Goal: Obtain resource: Download file/media

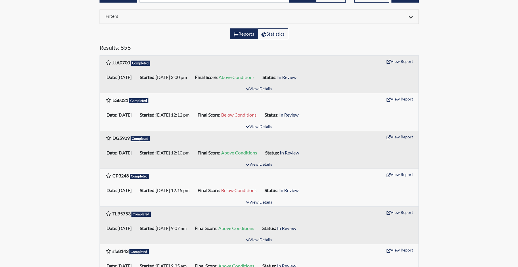
scroll to position [58, 0]
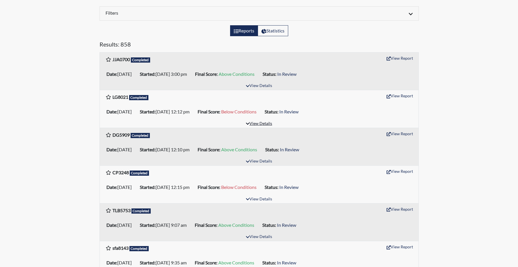
click at [255, 128] on button "View Details" at bounding box center [258, 124] width 31 height 8
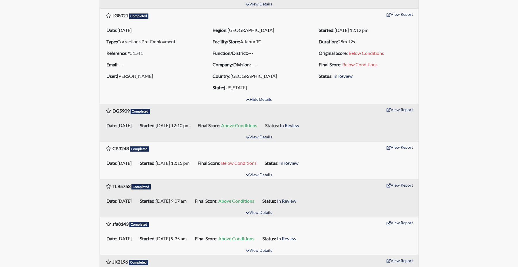
scroll to position [144, 0]
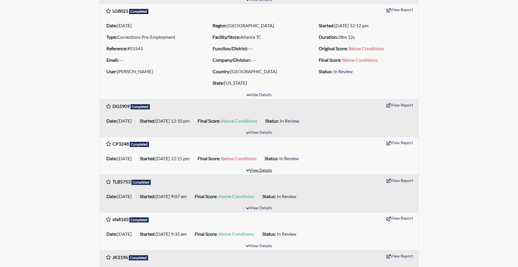
click at [257, 175] on button "View Details" at bounding box center [258, 171] width 31 height 8
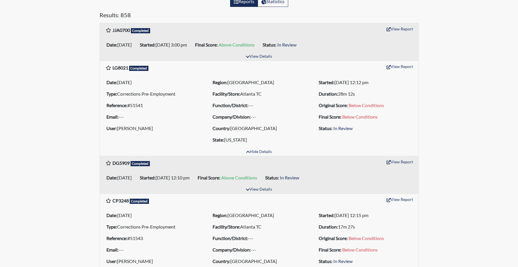
scroll to position [86, 0]
click at [401, 72] on button "View Report" at bounding box center [400, 67] width 32 height 9
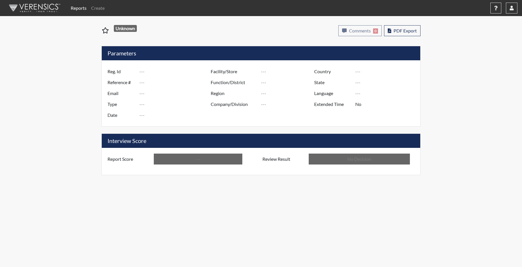
type input "LG8021"
type input "51541"
type input "---"
type input "Corrections Pre-Employment"
type input "Oct 1, 2025"
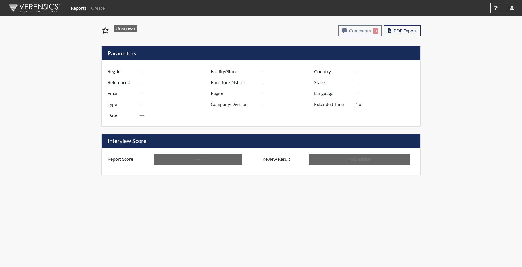
type input "Atlanta TC"
type input "[GEOGRAPHIC_DATA]"
type input "[US_STATE]"
type input "English"
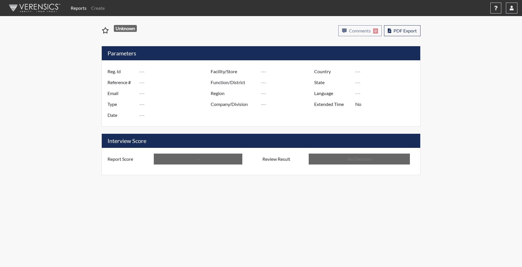
type input "Below Conditions"
type input "In Review"
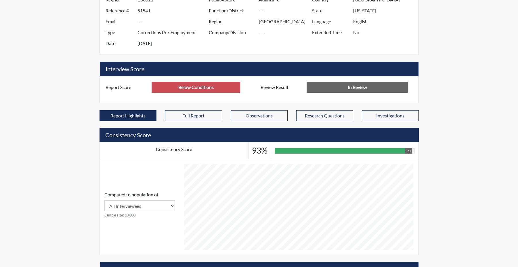
scroll to position [86, 0]
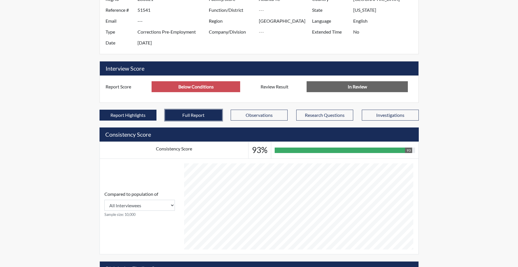
click at [199, 121] on button "Full Report" at bounding box center [193, 115] width 57 height 11
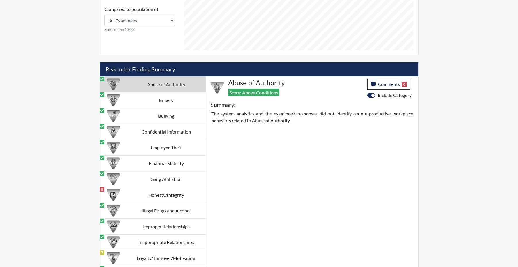
scroll to position [560, 0]
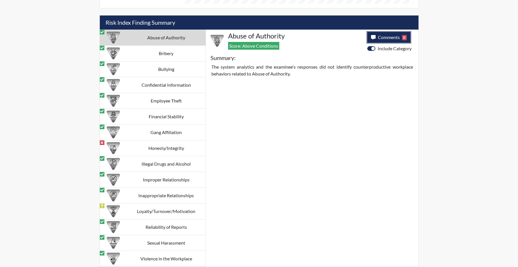
click at [389, 35] on span "Comments" at bounding box center [389, 37] width 22 height 5
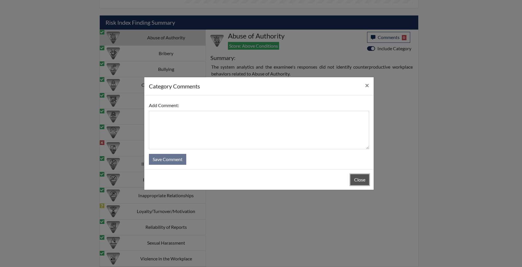
click at [353, 181] on button "Close" at bounding box center [360, 180] width 19 height 11
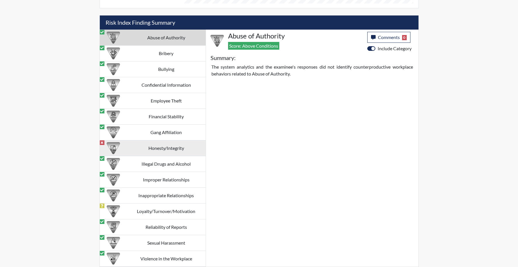
click at [173, 148] on td "Honesty/Integrity" at bounding box center [166, 149] width 79 height 16
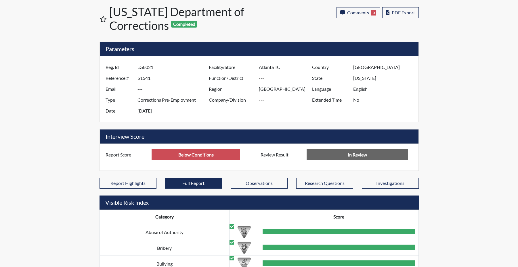
scroll to position [0, 0]
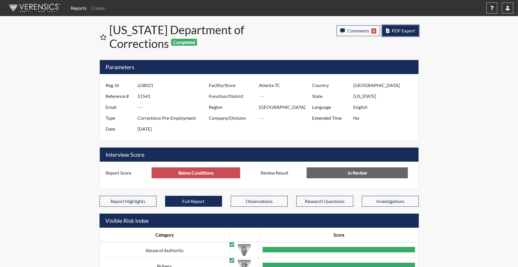
click at [403, 33] on span "PDF Export" at bounding box center [403, 30] width 23 height 5
